Goal: Check status: Check status

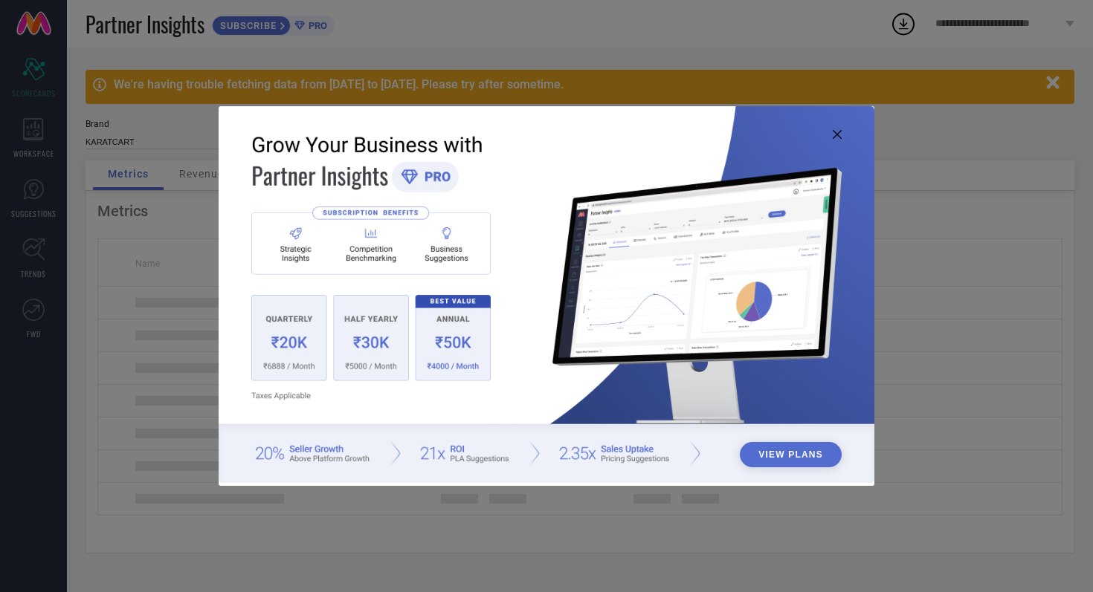
click at [836, 134] on icon at bounding box center [837, 134] width 9 height 9
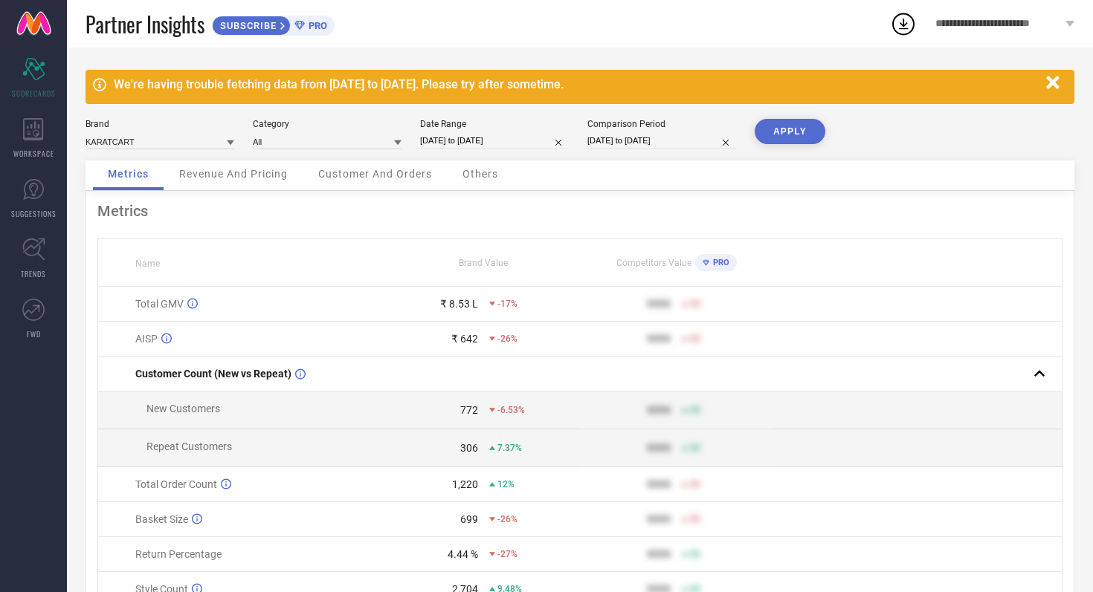
click at [534, 142] on input "[DATE] to [DATE]" at bounding box center [494, 141] width 149 height 16
select select "8"
select select "2025"
select select "9"
select select "2025"
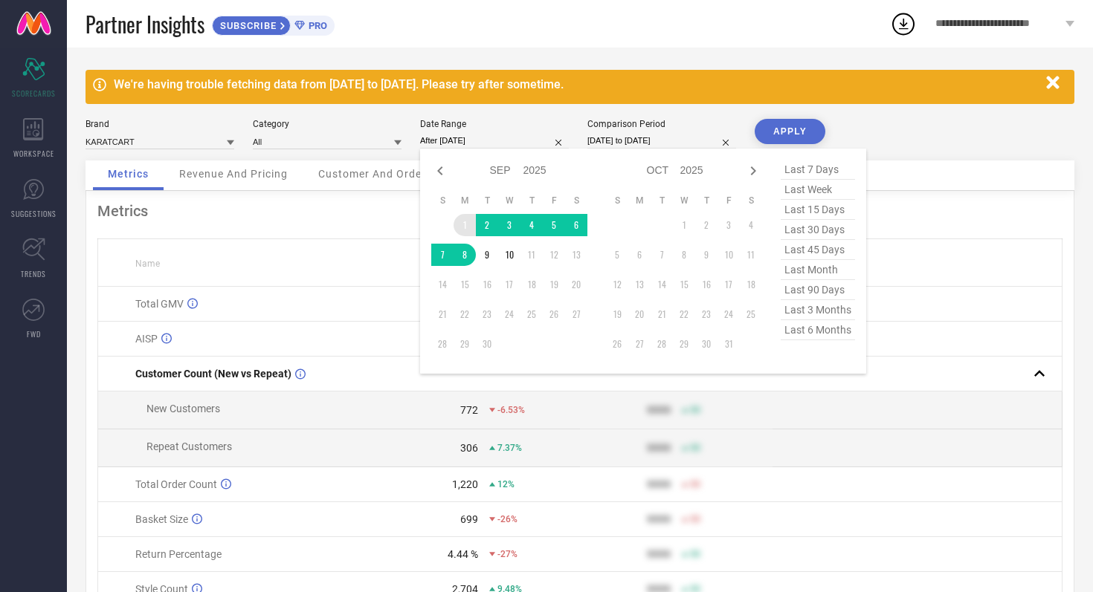
click at [465, 219] on td "1" at bounding box center [464, 225] width 22 height 22
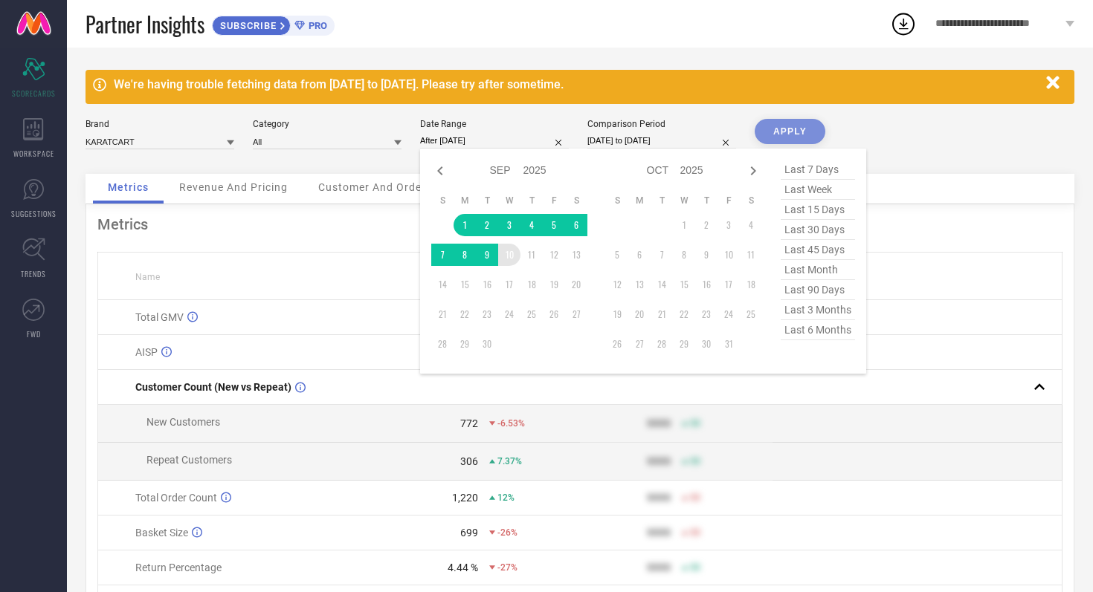
type input "[DATE] to [DATE]"
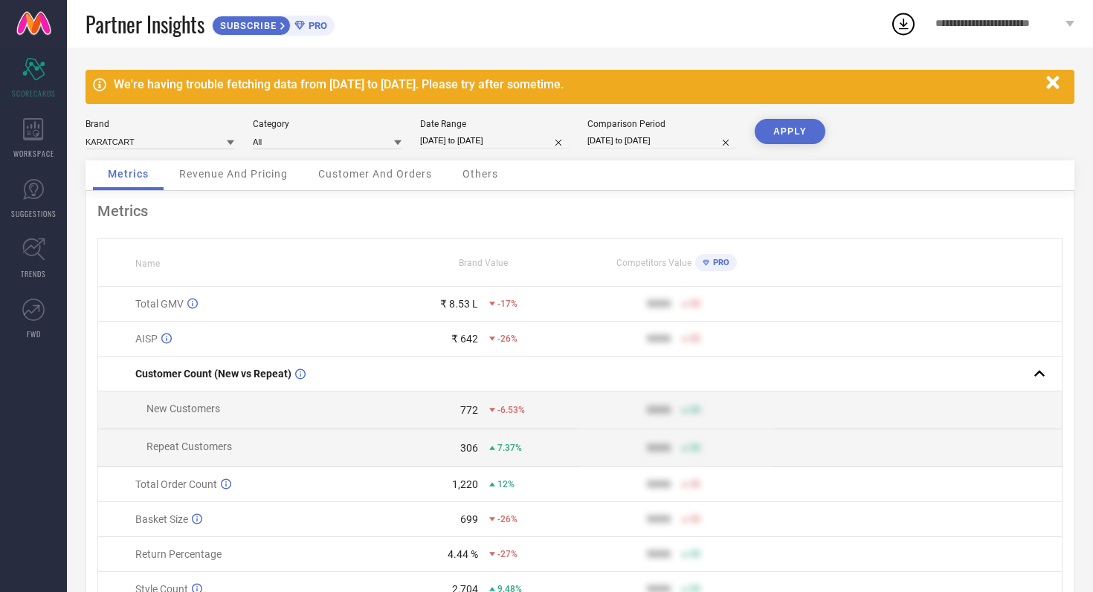
select select "8"
select select "2024"
select select "9"
select select "2024"
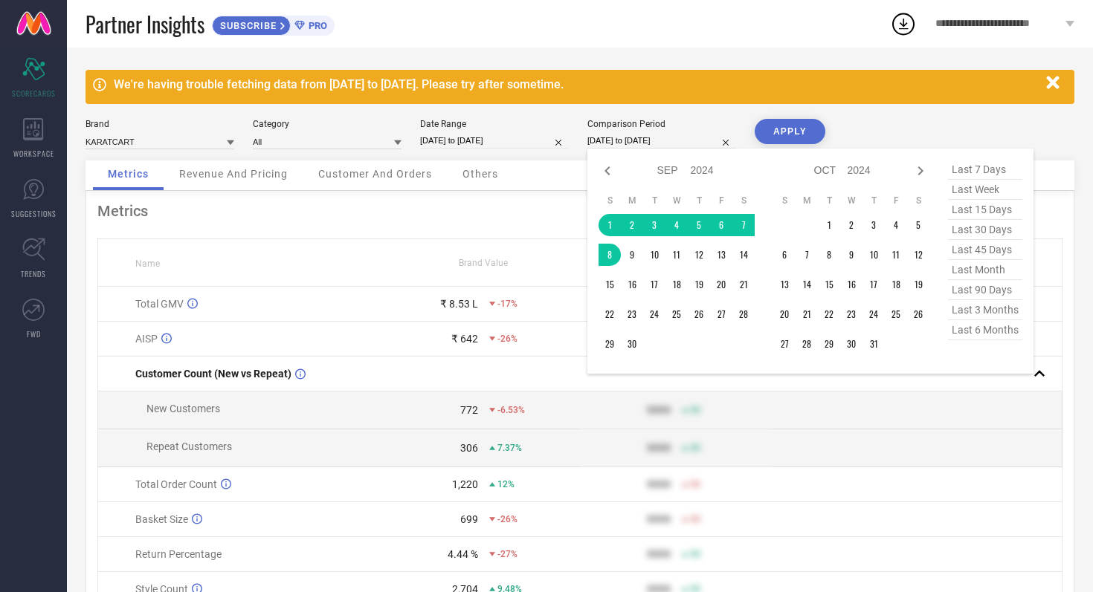
click at [691, 143] on input "[DATE] to [DATE]" at bounding box center [661, 141] width 149 height 16
click at [608, 219] on td "1" at bounding box center [609, 225] width 22 height 22
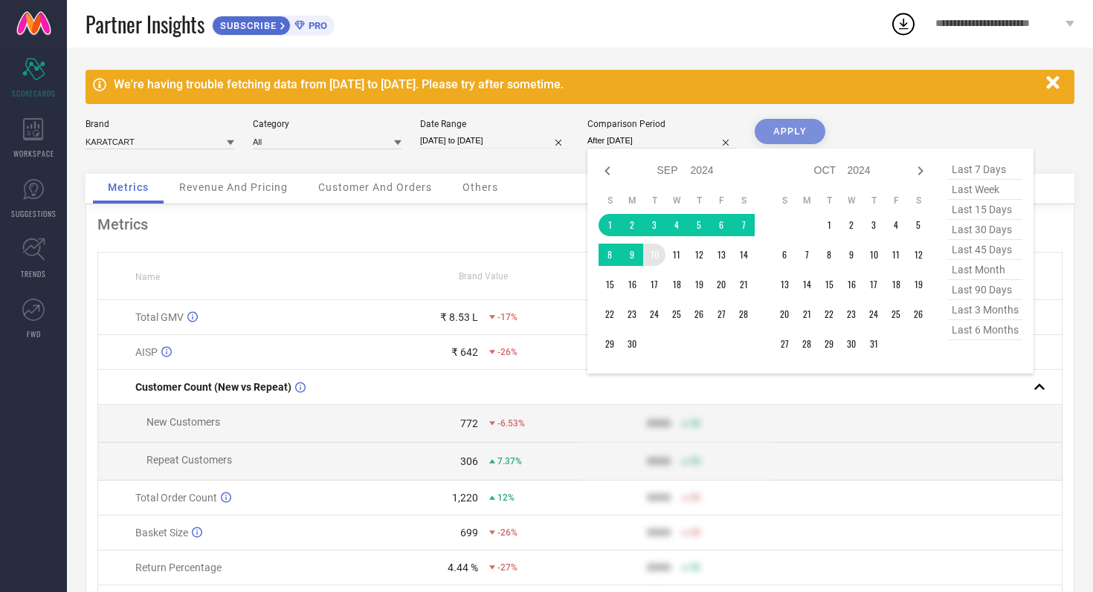
type input "[DATE] to [DATE]"
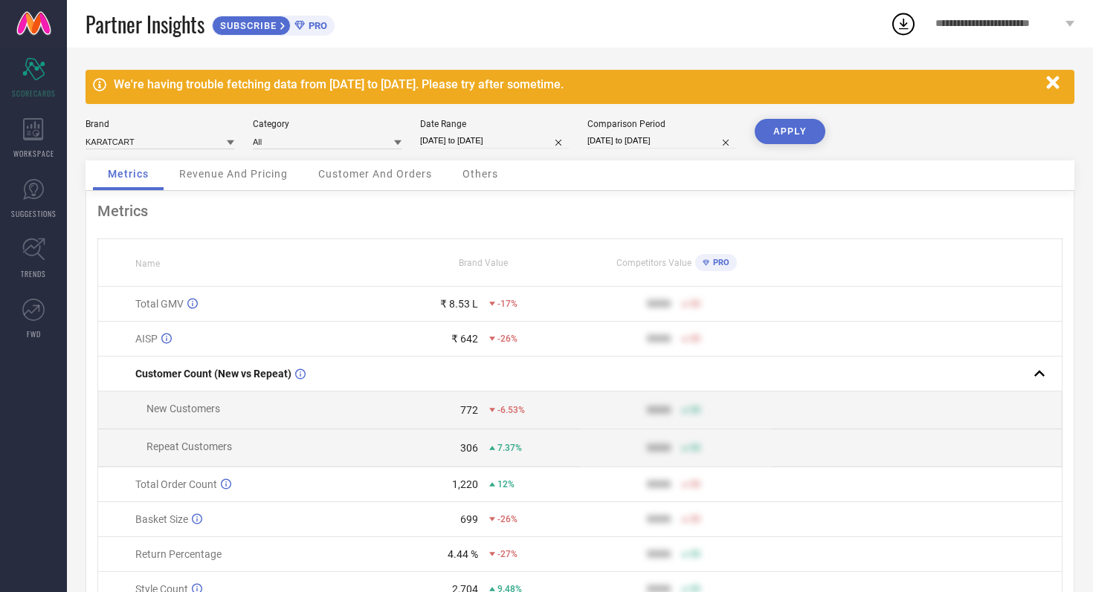
click at [786, 144] on div "APPLY" at bounding box center [789, 140] width 71 height 42
click at [791, 133] on button "APPLY" at bounding box center [789, 131] width 71 height 25
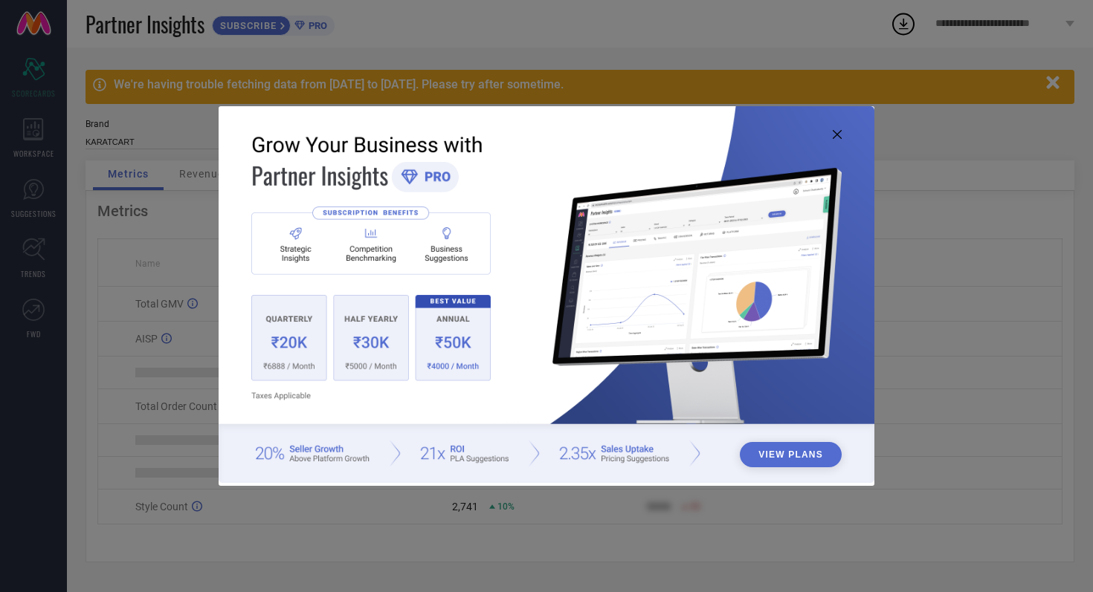
click at [838, 130] on icon at bounding box center [837, 134] width 9 height 9
